Goal: Complete application form

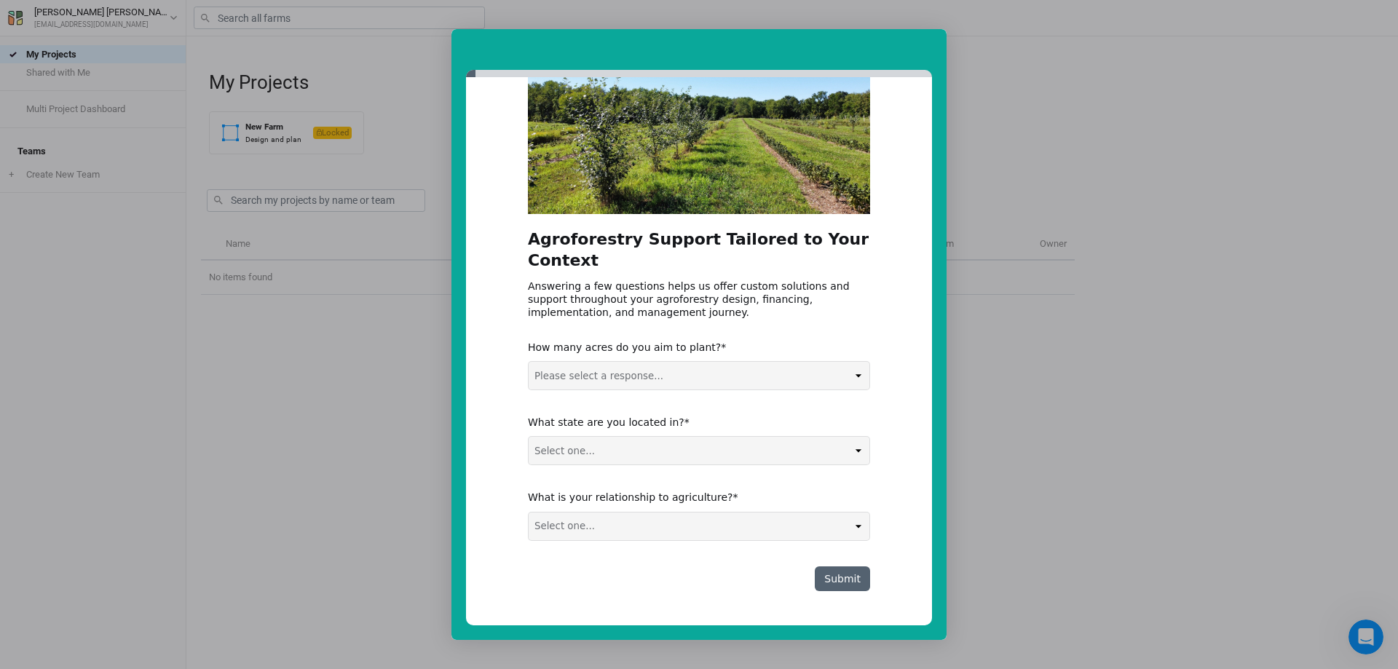
scroll to position [91, 0]
click at [685, 373] on select "Please select a response... 0-5 acres 5-50 acres 50-100 acres 100+ acres" at bounding box center [699, 375] width 341 height 28
select select "5-50 acres"
click at [529, 361] on select "Please select a response... 0-5 acres 5-50 acres 50-100 acres 100+ acres" at bounding box center [699, 375] width 341 height 28
click at [722, 449] on select "Select one... Non-US AL AK AZ AR CA CO CT DE FL [GEOGRAPHIC_DATA] HI ID IL IN I…" at bounding box center [699, 450] width 341 height 28
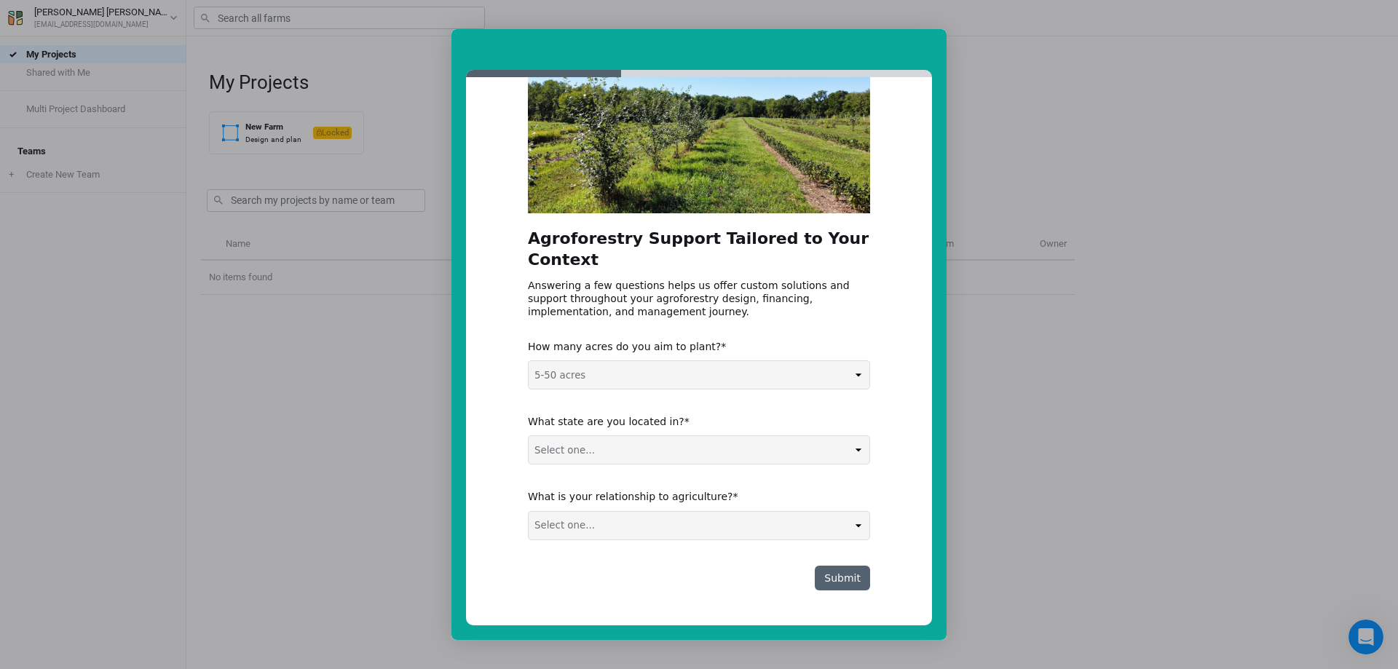
select select "Non-US"
click at [529, 436] on select "Select one... Non-US AL AK AZ AR CA CO CT DE FL [GEOGRAPHIC_DATA] HI ID IL IN I…" at bounding box center [699, 450] width 341 height 28
click at [649, 526] on select "Select one... Agribusiness / Co-op Farmer / Landowner Agri-Food Supply Chain Fo…" at bounding box center [699, 526] width 341 height 28
select select "Farmer / Landowner"
click at [529, 512] on select "Select one... Agribusiness / Co-op Farmer / Landowner Agri-Food Supply Chain Fo…" at bounding box center [699, 526] width 341 height 28
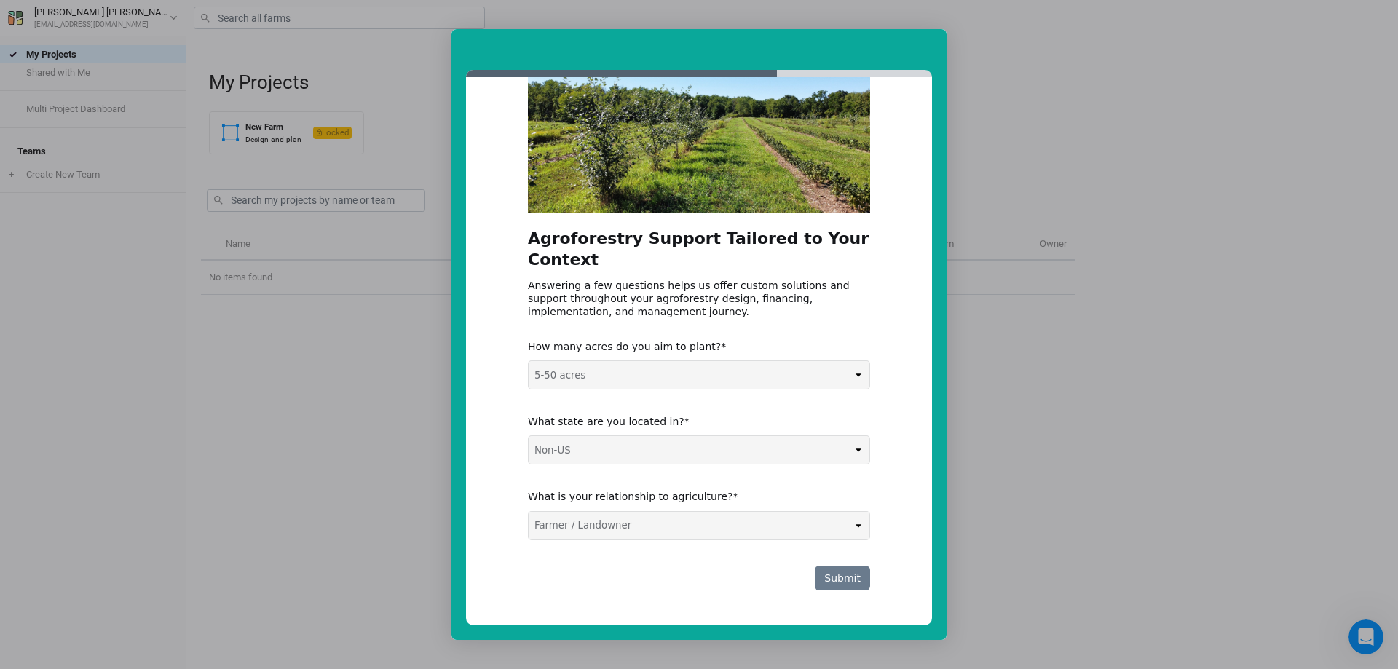
click at [830, 572] on button "Submit" at bounding box center [842, 578] width 55 height 25
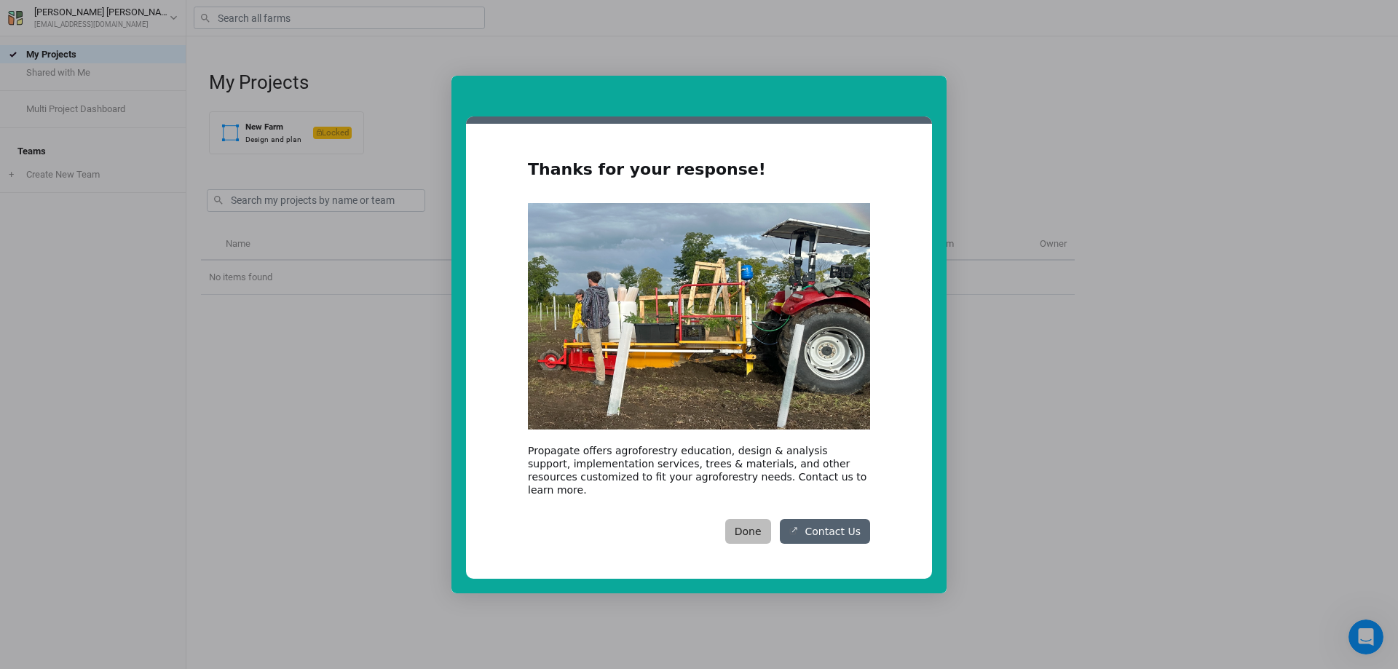
click at [759, 526] on button "Done" at bounding box center [748, 531] width 46 height 25
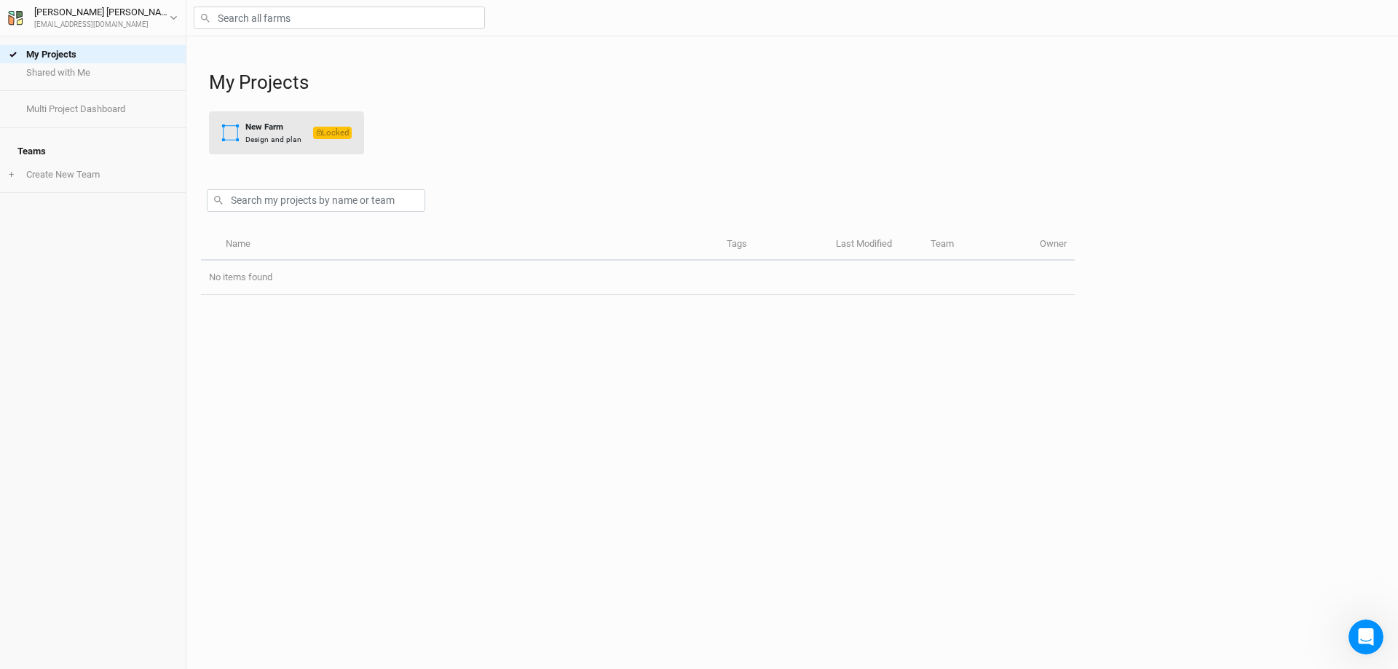
click at [274, 131] on div "New Farm" at bounding box center [273, 127] width 56 height 12
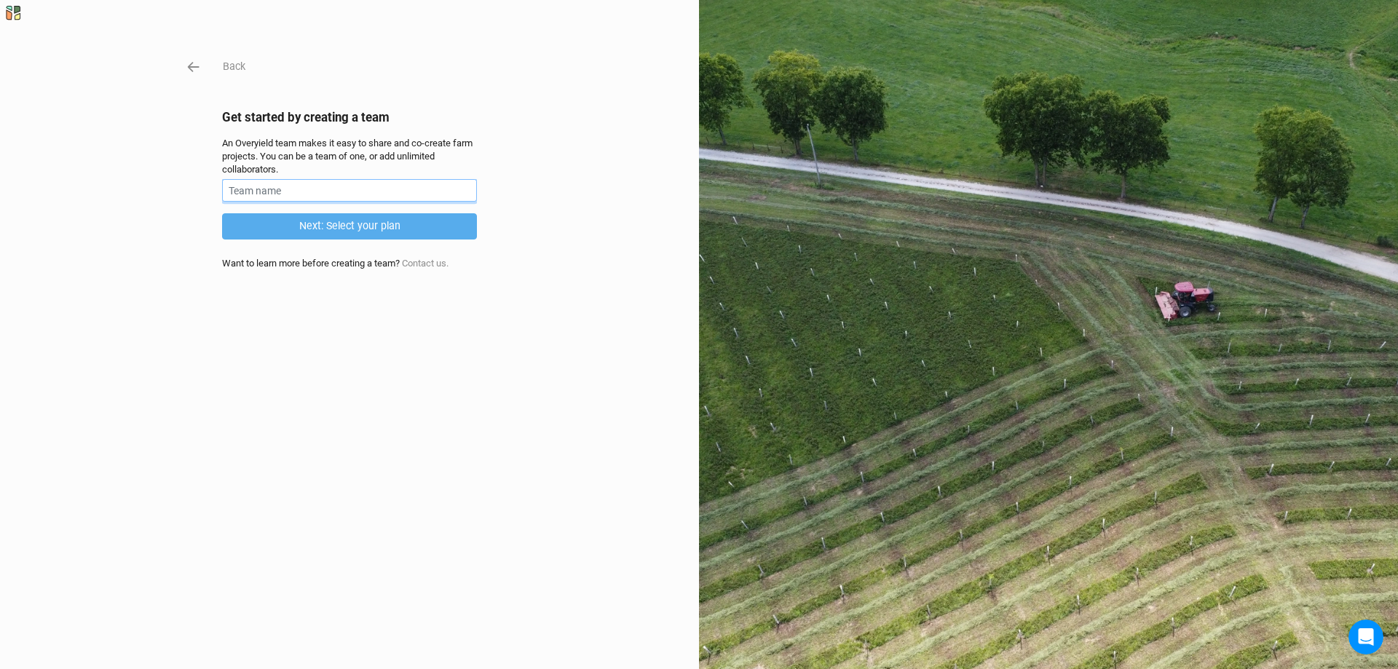
click at [326, 190] on input "text" at bounding box center [349, 190] width 255 height 23
type input "[GEOGRAPHIC_DATA]"
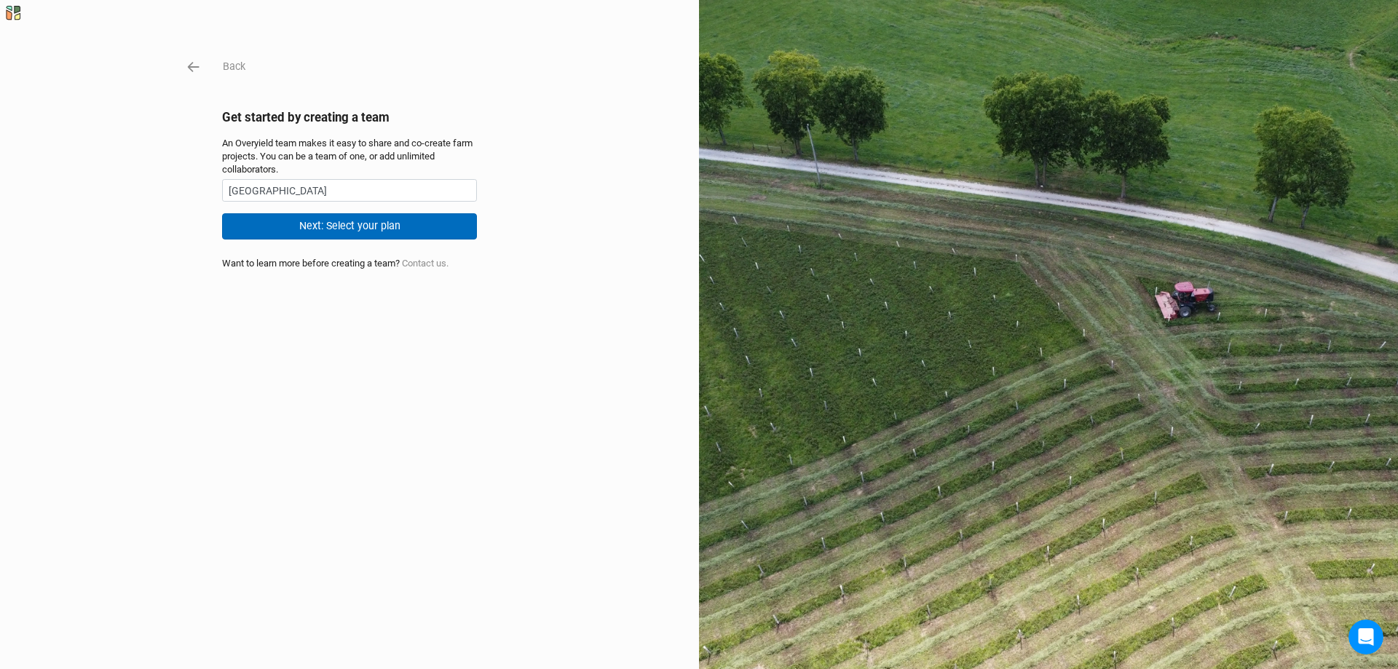
click at [419, 223] on button "Next: Select your plan" at bounding box center [349, 225] width 255 height 25
